Goal: Find specific page/section: Locate item on page

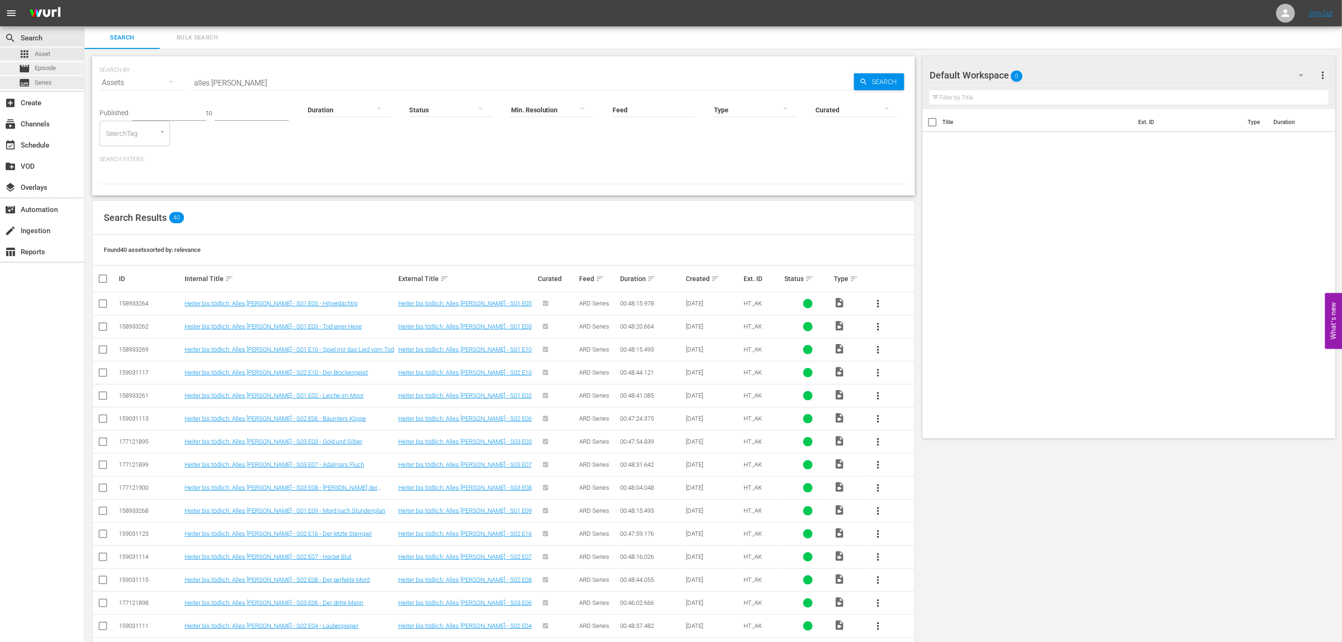
click at [44, 67] on span "Episode" at bounding box center [45, 67] width 21 height 9
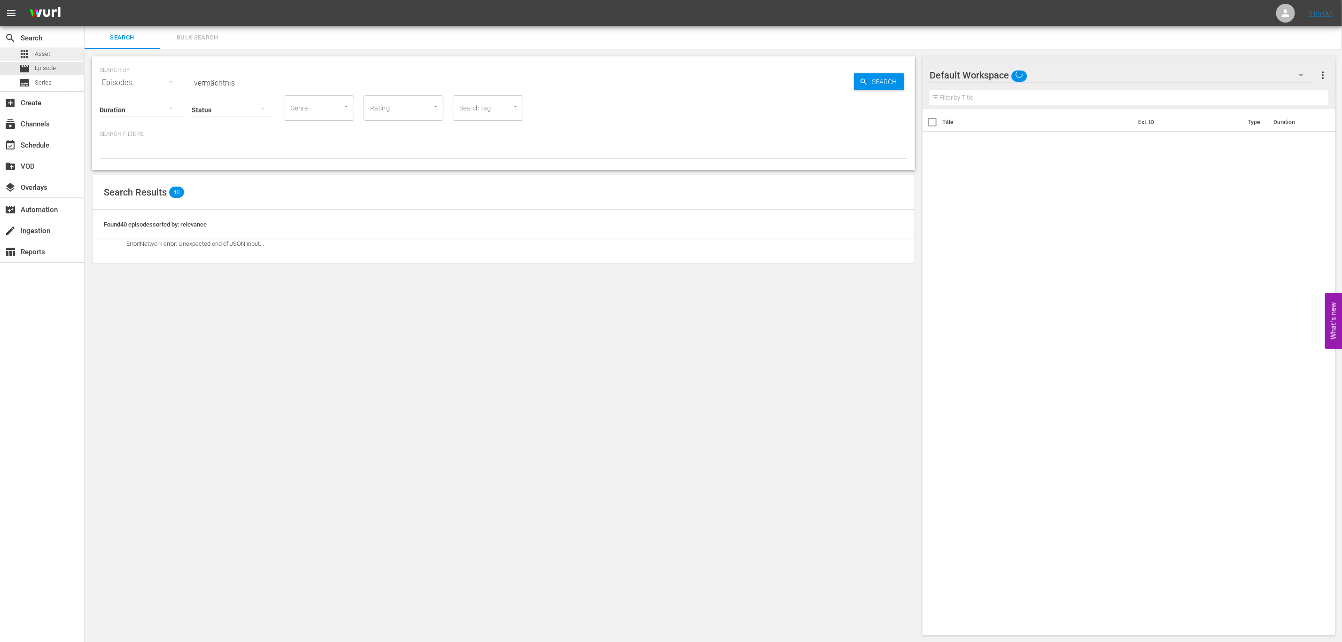
click at [74, 55] on div "apps Asset" at bounding box center [42, 53] width 84 height 13
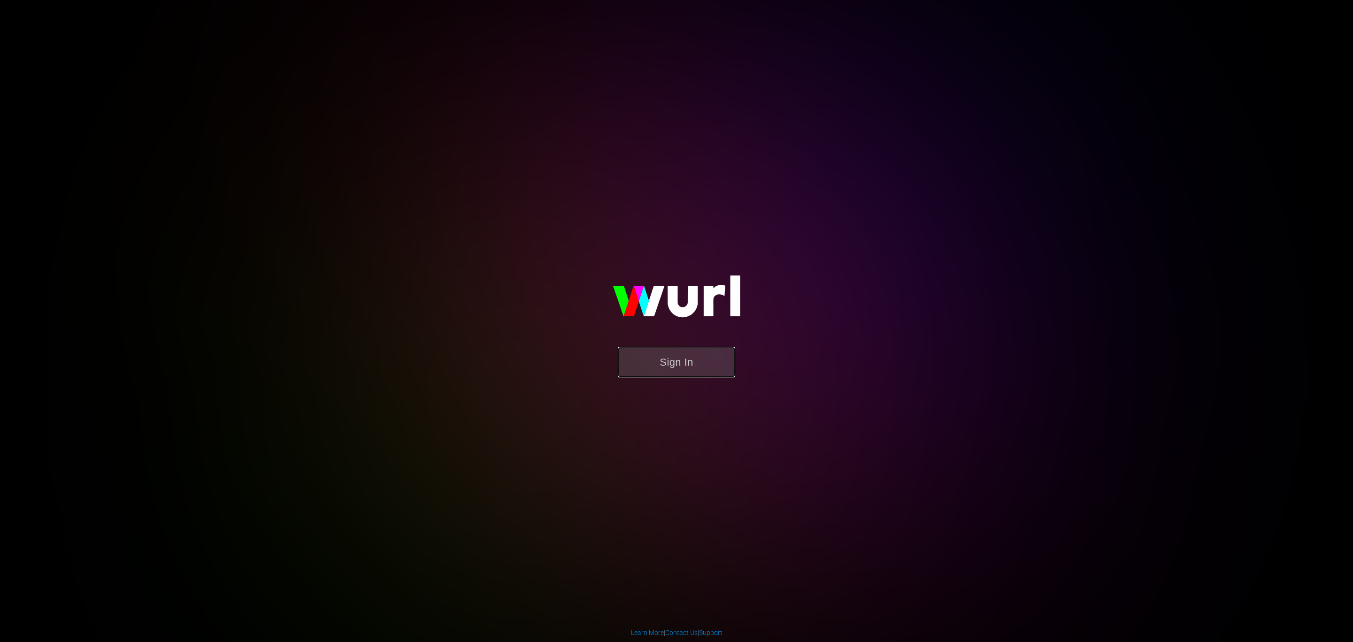
click at [675, 364] on button "Sign In" at bounding box center [676, 362] width 117 height 31
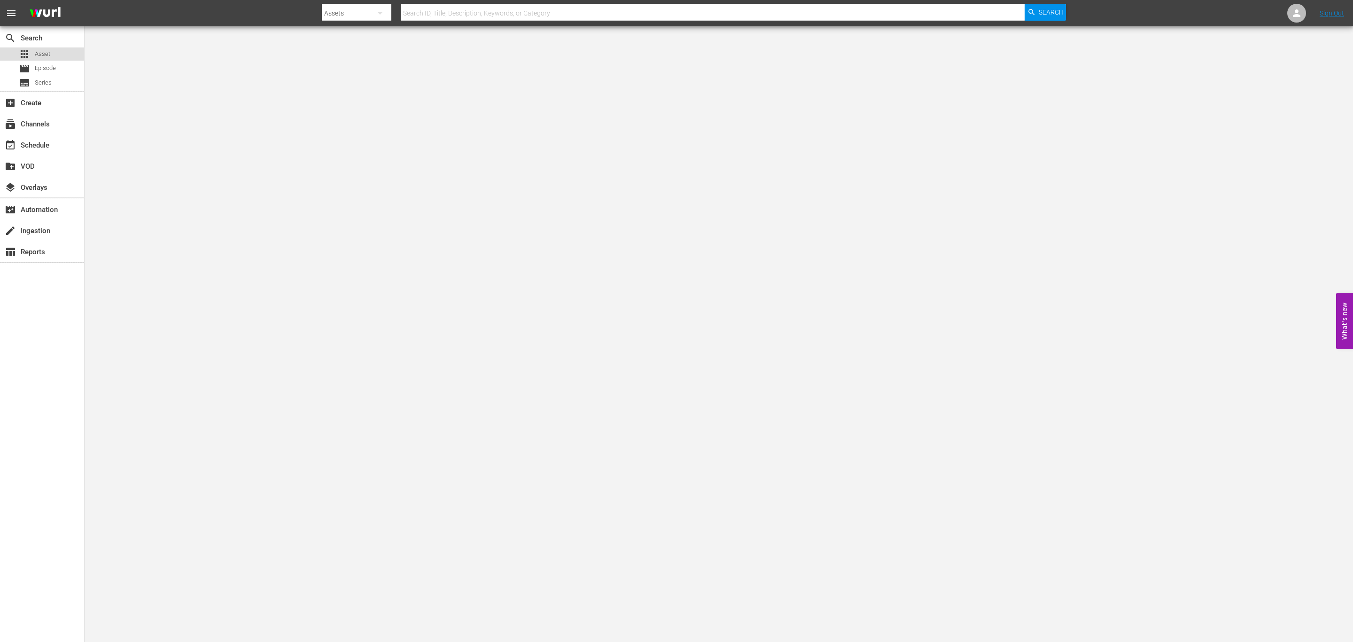
click at [55, 56] on div "apps Asset" at bounding box center [42, 53] width 84 height 13
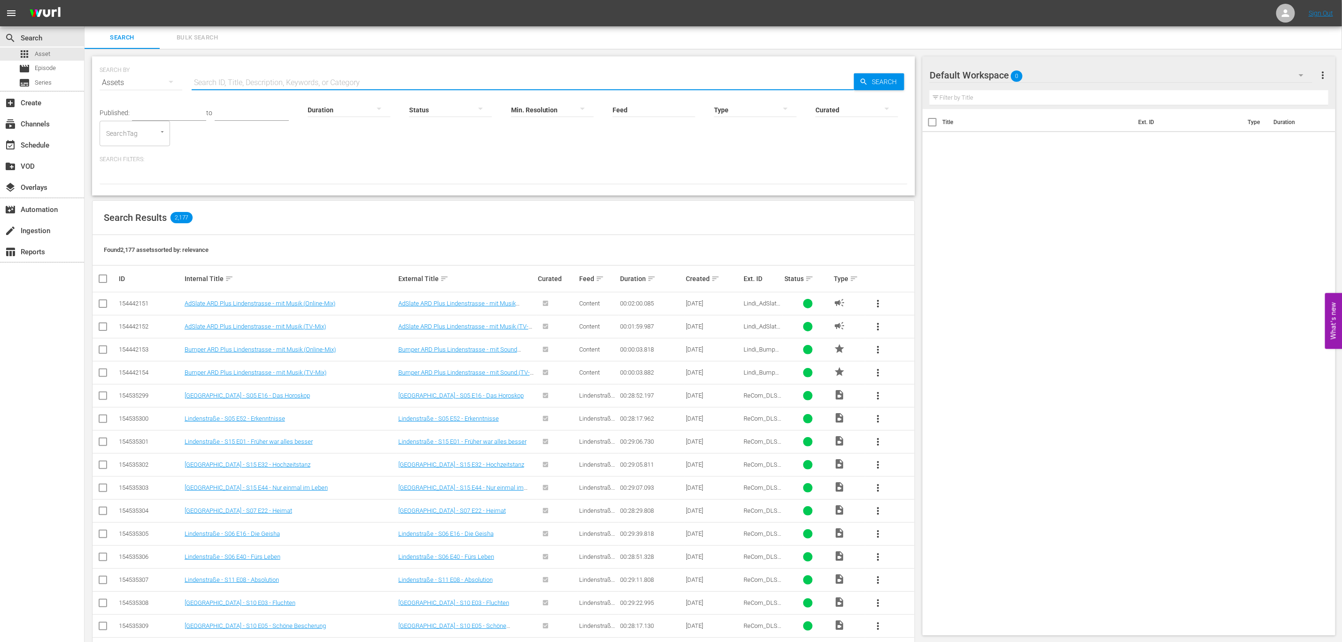
click at [342, 74] on input "text" at bounding box center [523, 82] width 662 height 23
type input "bumper"
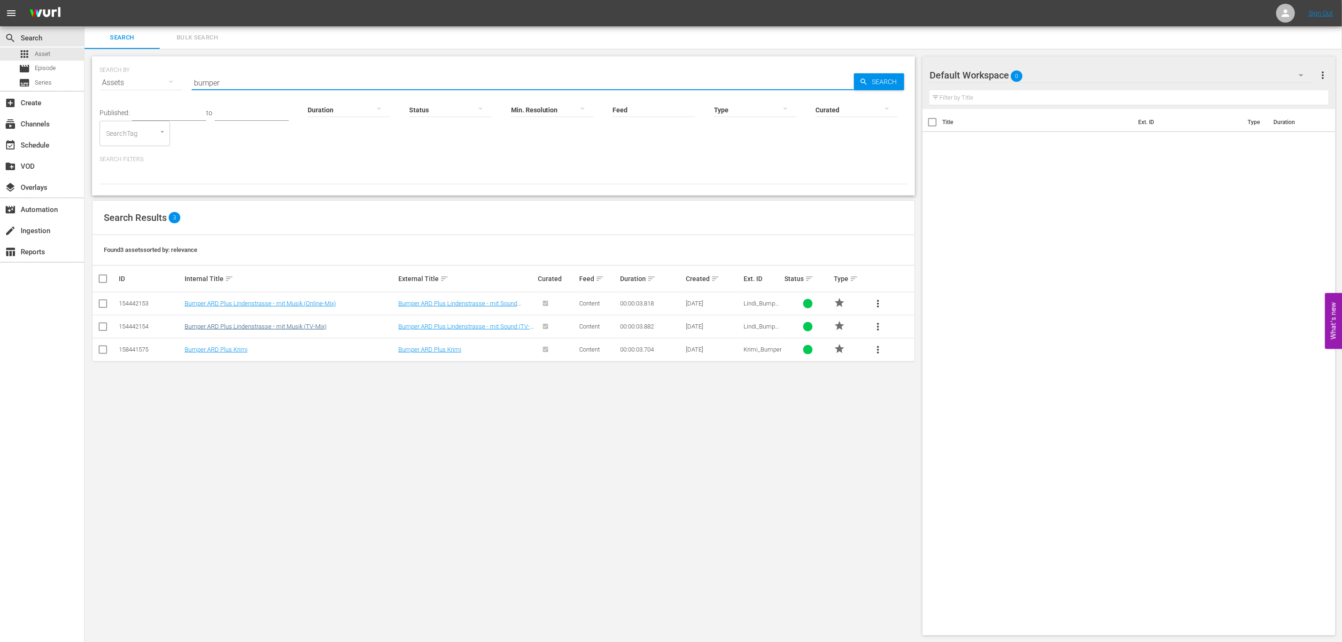
drag, startPoint x: 235, startPoint y: 323, endPoint x: 242, endPoint y: 323, distance: 7.1
click at [235, 323] on td "Bumper ARD Plus Lindenstrasse - mit Musik (TV-Mix)" at bounding box center [290, 326] width 214 height 23
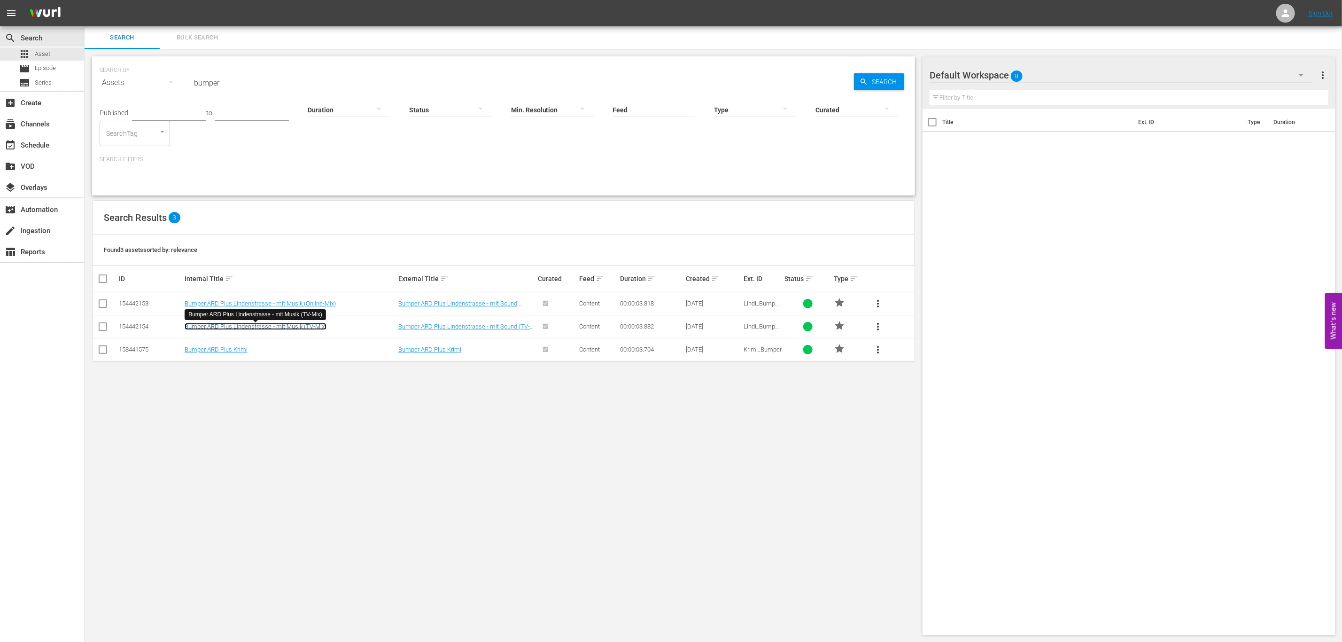
click at [244, 323] on link "Bumper ARD Plus Lindenstrasse - mit Musik (TV-Mix)" at bounding box center [256, 326] width 142 height 7
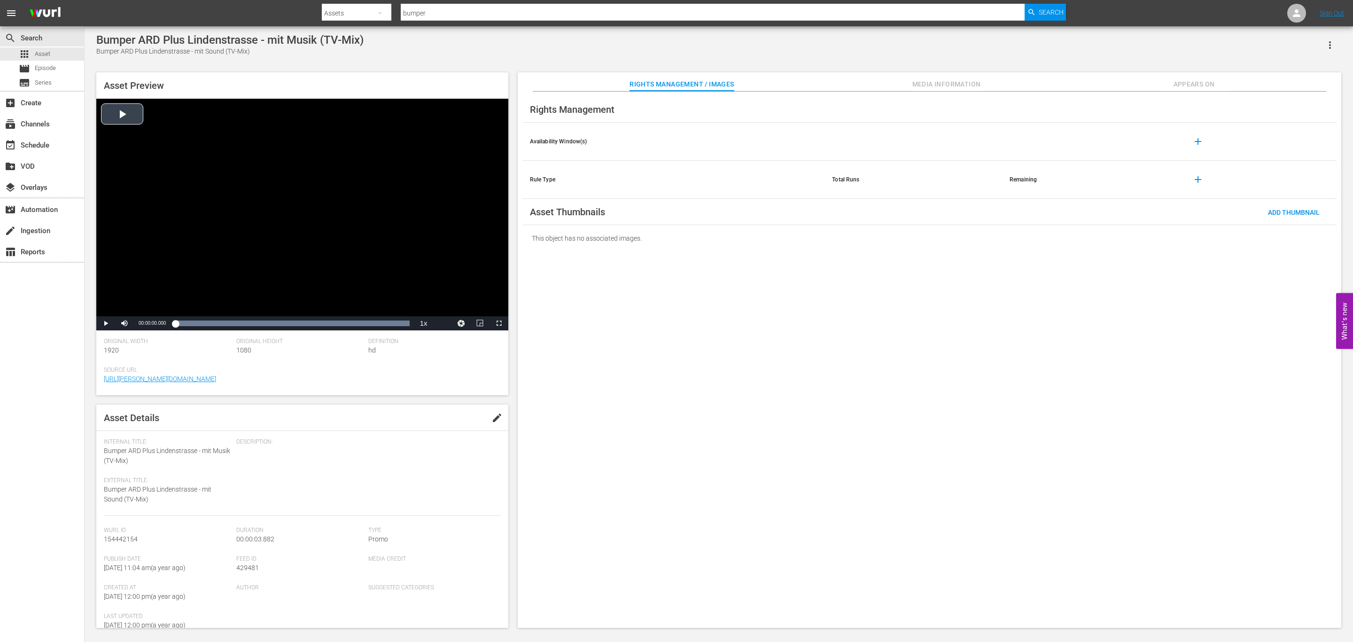
click at [433, 310] on div "Video Player" at bounding box center [302, 207] width 412 height 217
click at [403, 321] on div "Loaded : 100.00% 00:00:03.780 00:00:00.399" at bounding box center [292, 322] width 234 height 9
drag, startPoint x: 409, startPoint y: 321, endPoint x: 443, endPoint y: 310, distance: 35.9
click at [443, 310] on div "Video Player is loading. Play Video Replay Mute Current Time 00:00:03.882 / Dur…" at bounding box center [302, 215] width 412 height 232
drag, startPoint x: 401, startPoint y: 325, endPoint x: 375, endPoint y: 323, distance: 25.5
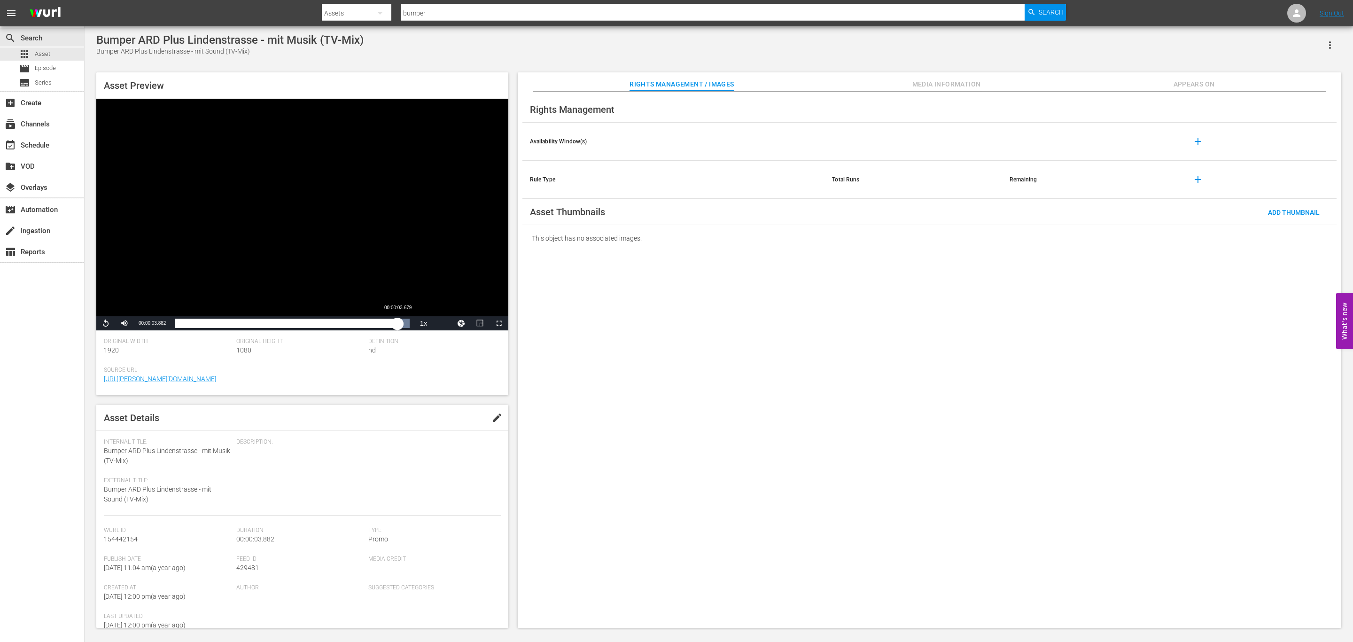
click at [375, 323] on div "Loaded : 100.00% 00:00:03.679 00:00:03.818" at bounding box center [292, 322] width 234 height 9
drag, startPoint x: 349, startPoint y: 325, endPoint x: 462, endPoint y: 322, distance: 112.8
click at [457, 320] on div "Play Mute Current Time 00:00:01.530 / Duration 00:00:03.818 Loaded : 100.00% 00…" at bounding box center [302, 323] width 412 height 14
